Goal: Find specific page/section

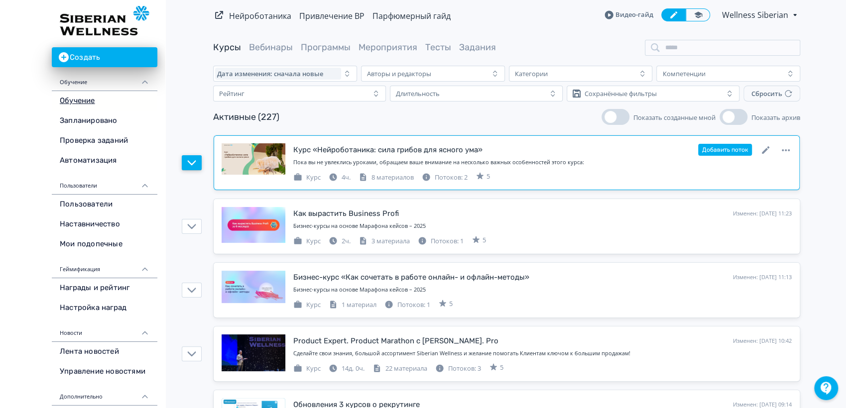
click at [196, 160] on button "button" at bounding box center [192, 162] width 20 height 15
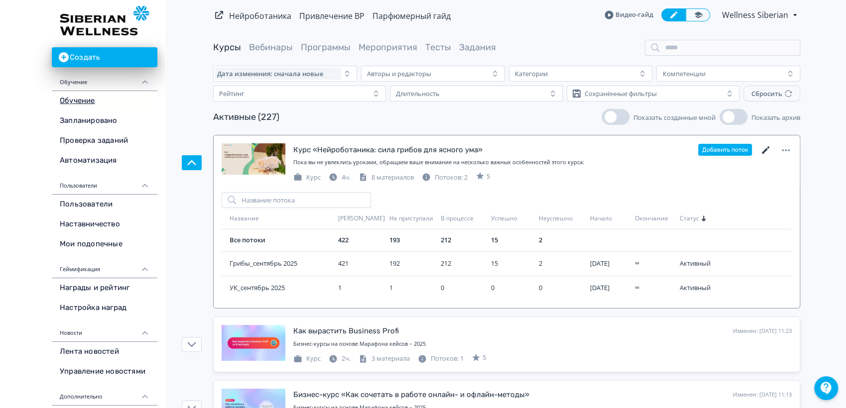
click at [761, 147] on icon at bounding box center [766, 150] width 12 height 12
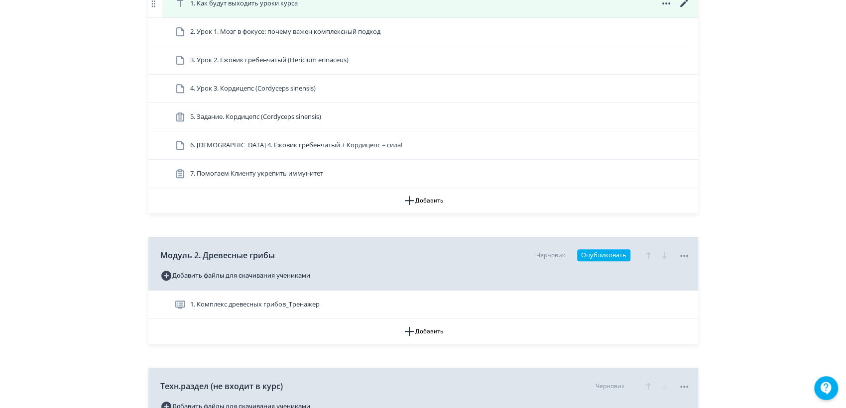
scroll to position [331, 0]
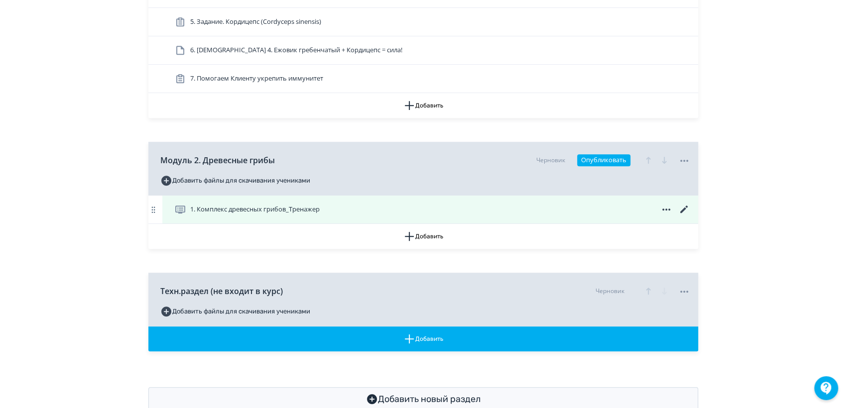
click at [262, 204] on span "1. Комплекс древесных грибов_Тренажер" at bounding box center [248, 210] width 149 height 12
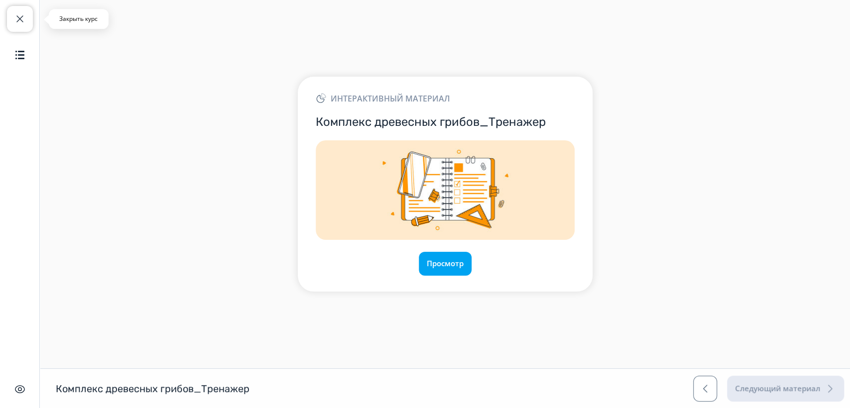
click at [16, 21] on span "button" at bounding box center [20, 19] width 12 height 12
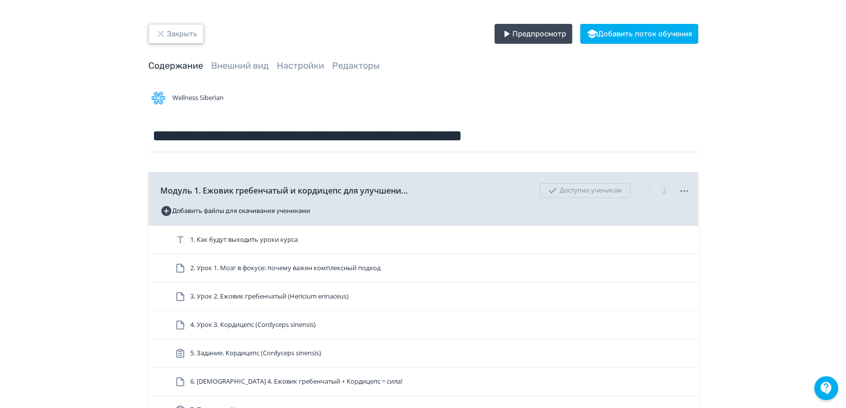
click at [189, 36] on button "Закрыть" at bounding box center [175, 34] width 55 height 20
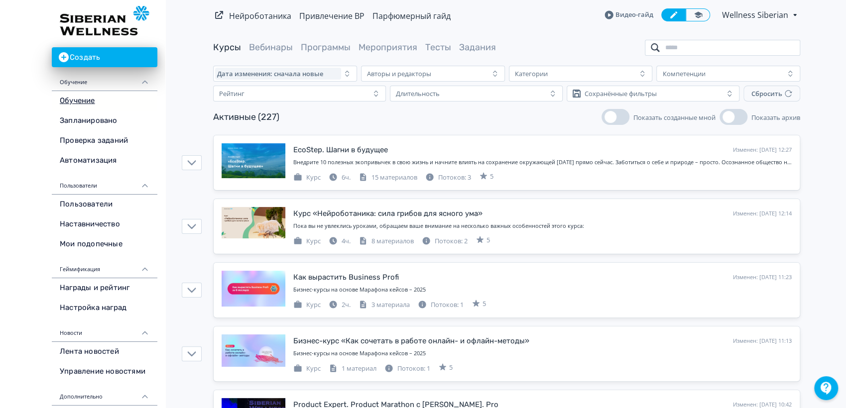
click at [712, 49] on input "search" at bounding box center [722, 48] width 155 height 16
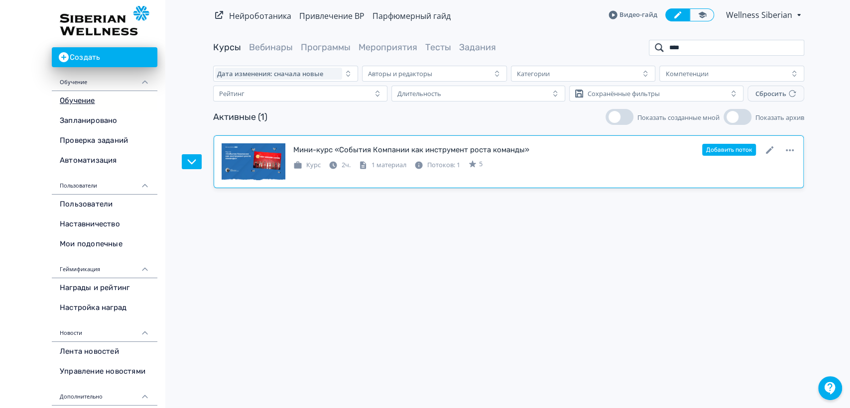
type input "****"
drag, startPoint x: 542, startPoint y: 145, endPoint x: 291, endPoint y: 148, distance: 250.9
click at [291, 148] on div "Мини-курс «События Компании как инструмент роста команды» Изменен: [DATE] 13:31…" at bounding box center [508, 161] width 574 height 37
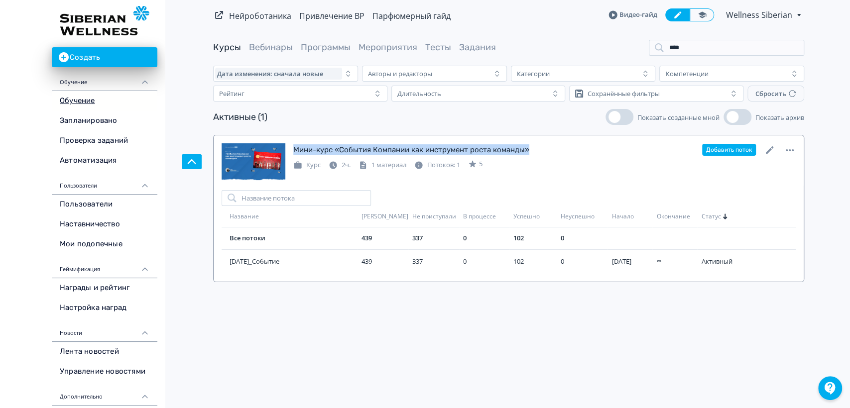
copy div "Мини-курс «События Компании как инструмент роста команды»"
click at [81, 24] on img at bounding box center [105, 20] width 90 height 29
